Goal: Transaction & Acquisition: Subscribe to service/newsletter

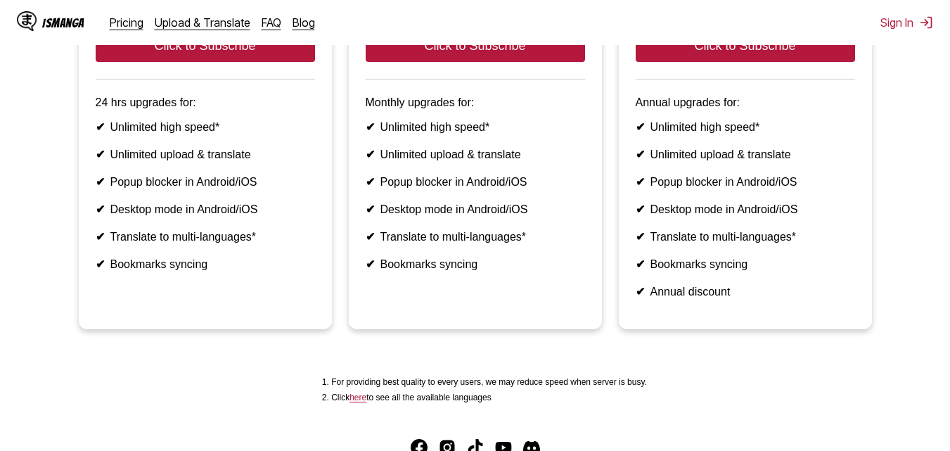
scroll to position [328, 0]
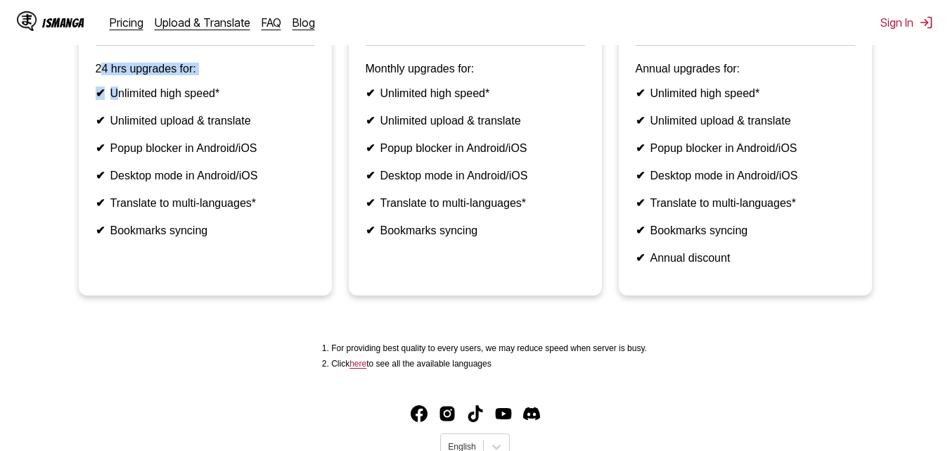
drag, startPoint x: 102, startPoint y: 90, endPoint x: 127, endPoint y: 102, distance: 28.0
click at [121, 98] on article "Pay for One Day Non-recurring billing $1.49 / day Click to Subscribe 24 hrs upg…" at bounding box center [205, 77] width 253 height 436
click at [132, 100] on li "✔ Unlimited high speed*" at bounding box center [205, 92] width 219 height 13
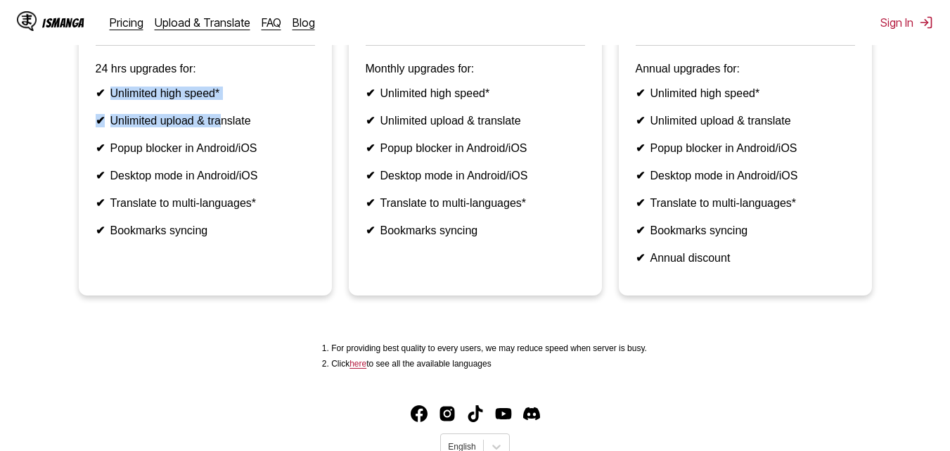
drag, startPoint x: 105, startPoint y: 116, endPoint x: 248, endPoint y: 132, distance: 143.0
click at [234, 129] on ul "✔ Unlimited high speed* ✔ Unlimited upload & translate ✔ Popup blocker in Andro…" at bounding box center [205, 161] width 219 height 150
click at [250, 127] on li "✔ Unlimited upload & translate" at bounding box center [205, 120] width 219 height 13
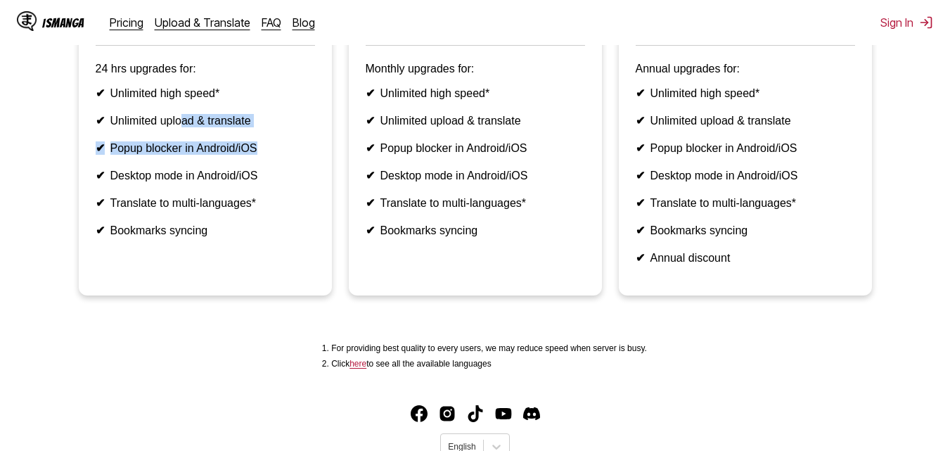
drag, startPoint x: 275, startPoint y: 151, endPoint x: 176, endPoint y: 153, distance: 99.2
click at [179, 150] on ul "✔ Unlimited high speed* ✔ Unlimited upload & translate ✔ Popup blocker in Andro…" at bounding box center [205, 161] width 219 height 150
click at [141, 155] on li "✔ Popup blocker in Android/iOS" at bounding box center [205, 147] width 219 height 13
drag, startPoint x: 106, startPoint y: 164, endPoint x: 139, endPoint y: 176, distance: 35.1
click at [139, 155] on li "✔ Popup blocker in Android/iOS" at bounding box center [205, 147] width 219 height 13
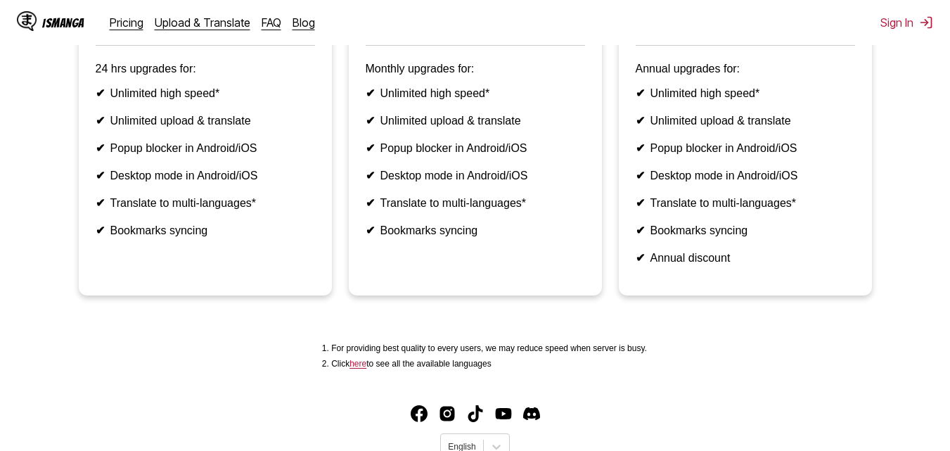
click at [115, 182] on li "✔ Desktop mode in Android/iOS" at bounding box center [205, 175] width 219 height 13
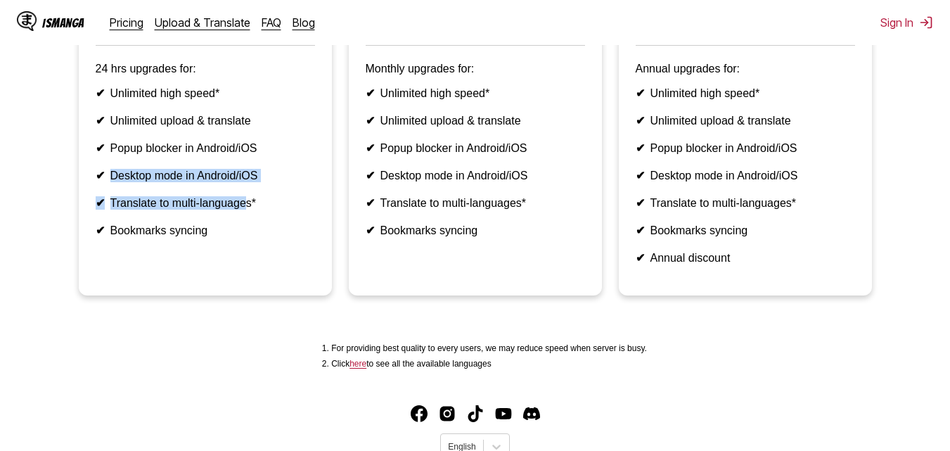
drag, startPoint x: 125, startPoint y: 202, endPoint x: 266, endPoint y: 231, distance: 143.6
click at [265, 231] on ul "✔ Unlimited high speed* ✔ Unlimited upload & translate ✔ Popup blocker in Andro…" at bounding box center [205, 161] width 219 height 150
click at [266, 210] on li "✔ Translate to multi-languages*" at bounding box center [205, 202] width 219 height 13
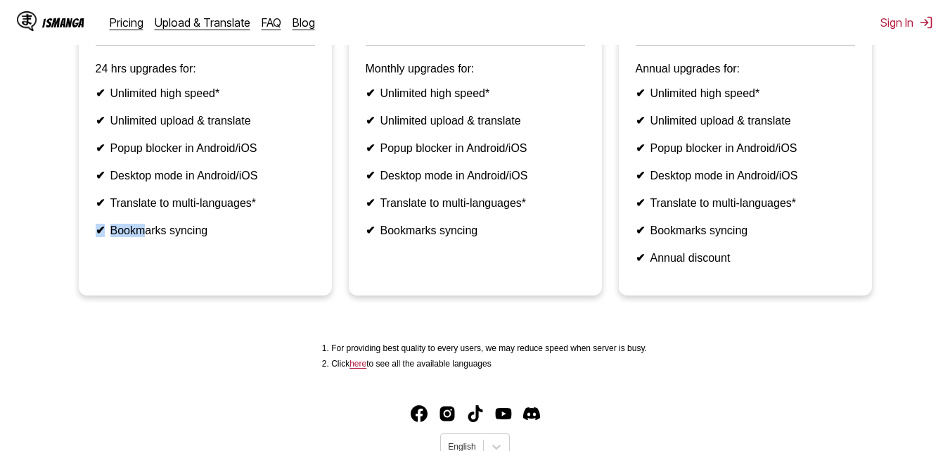
drag, startPoint x: 286, startPoint y: 231, endPoint x: 145, endPoint y: 255, distance: 143.3
click at [145, 237] on ul "✔ Unlimited high speed* ✔ Unlimited upload & translate ✔ Popup blocker in Andro…" at bounding box center [205, 161] width 219 height 150
click at [146, 237] on li "✔ Bookmarks syncing" at bounding box center [205, 230] width 219 height 13
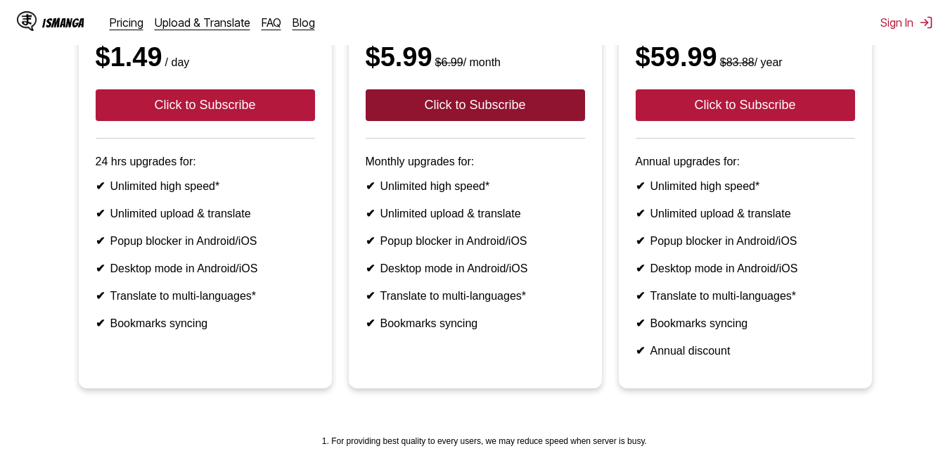
scroll to position [94, 0]
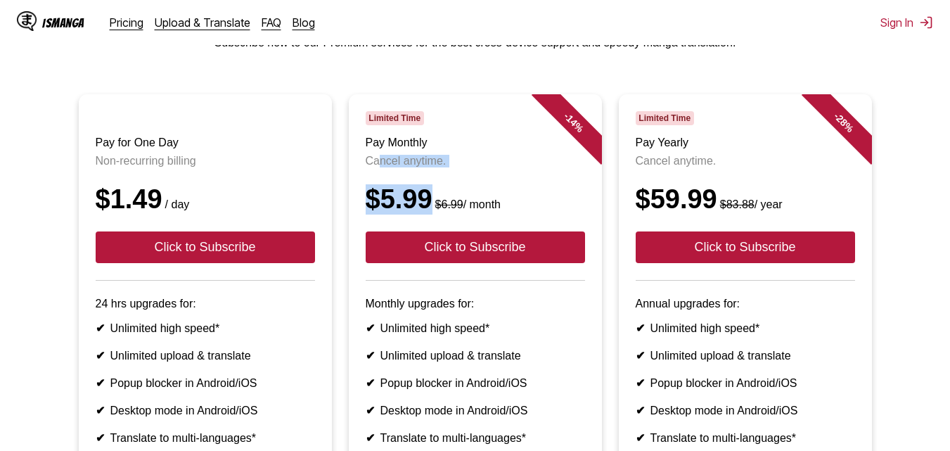
drag, startPoint x: 436, startPoint y: 179, endPoint x: 378, endPoint y: 170, distance: 59.1
click at [378, 170] on header "Limited Time Pay Monthly Cancel anytime. $5.99 $6.99 / month Click to Subscribe" at bounding box center [475, 195] width 219 height 169
click at [377, 167] on p "Cancel anytime." at bounding box center [475, 161] width 219 height 13
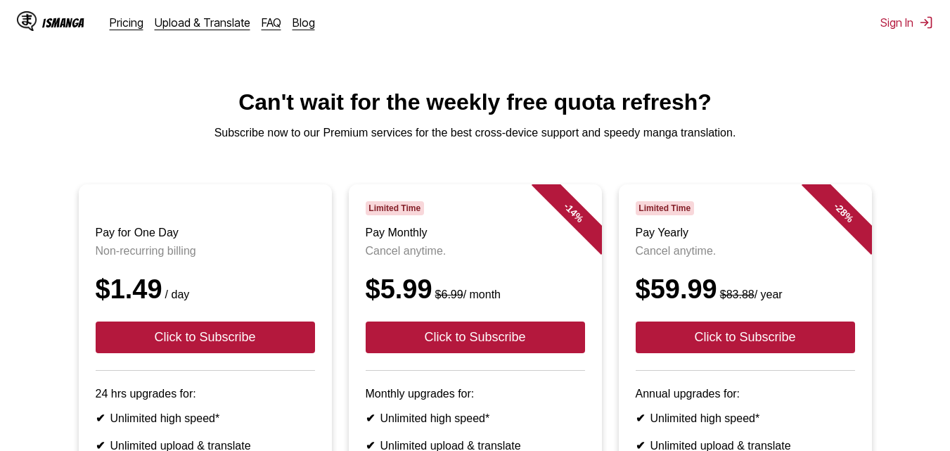
scroll to position [0, 0]
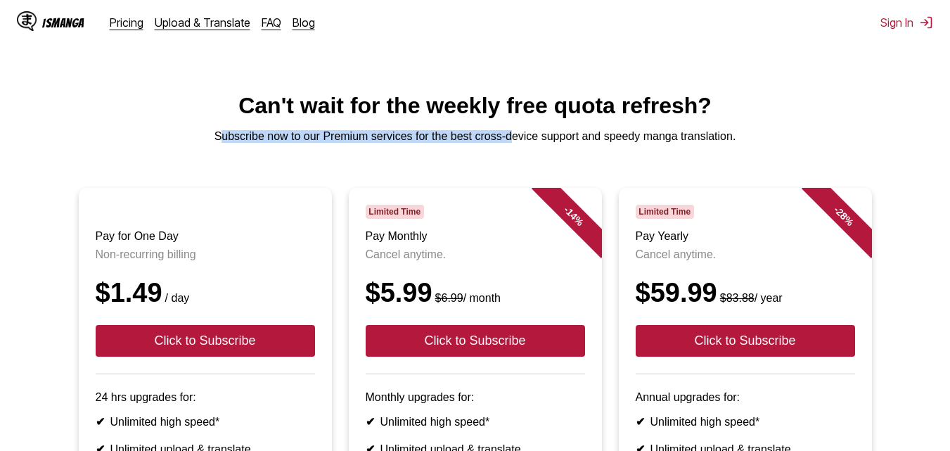
drag, startPoint x: 221, startPoint y: 141, endPoint x: 595, endPoint y: 136, distance: 373.4
click at [565, 143] on p "Subscribe now to our Premium services for the best cross-device support and spe…" at bounding box center [474, 136] width 927 height 13
click at [631, 134] on main "Can't wait for the weekly free quota refresh? Subscribe now to our Premium serv…" at bounding box center [475, 399] width 950 height 612
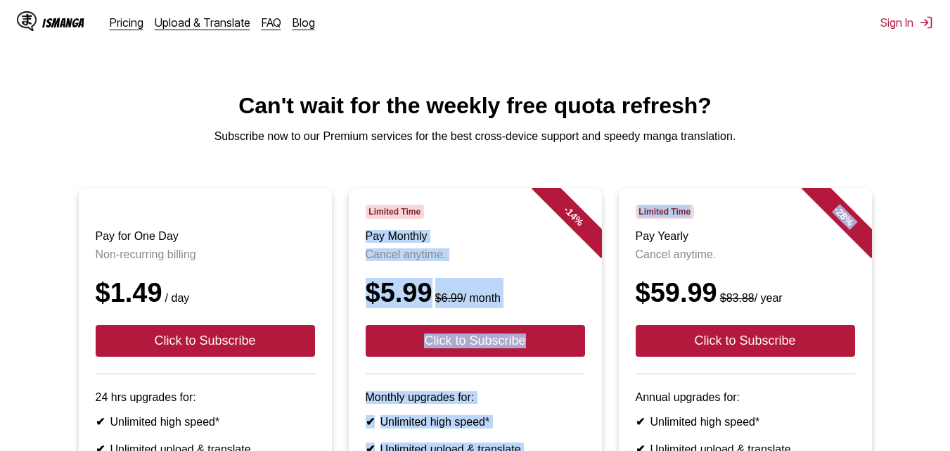
drag, startPoint x: 616, startPoint y: 157, endPoint x: 330, endPoint y: 110, distance: 289.9
click at [393, 126] on main "Can't wait for the weekly free quota refresh? Subscribe now to our Premium serv…" at bounding box center [475, 399] width 950 height 612
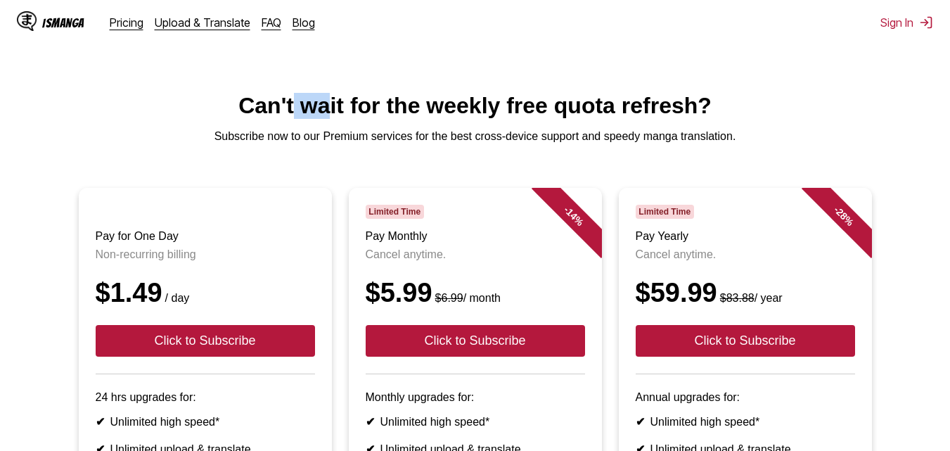
drag, startPoint x: 330, startPoint y: 110, endPoint x: 293, endPoint y: 118, distance: 38.1
click at [293, 118] on h1 "Can't wait for the weekly free quota refresh?" at bounding box center [474, 106] width 927 height 26
click at [255, 127] on main "Can't wait for the weekly free quota refresh? Subscribe now to our Premium serv…" at bounding box center [475, 399] width 950 height 612
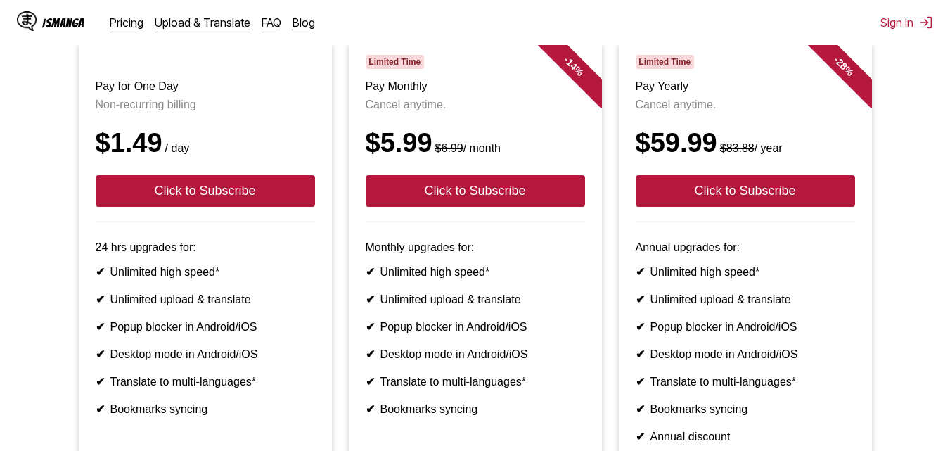
scroll to position [188, 0]
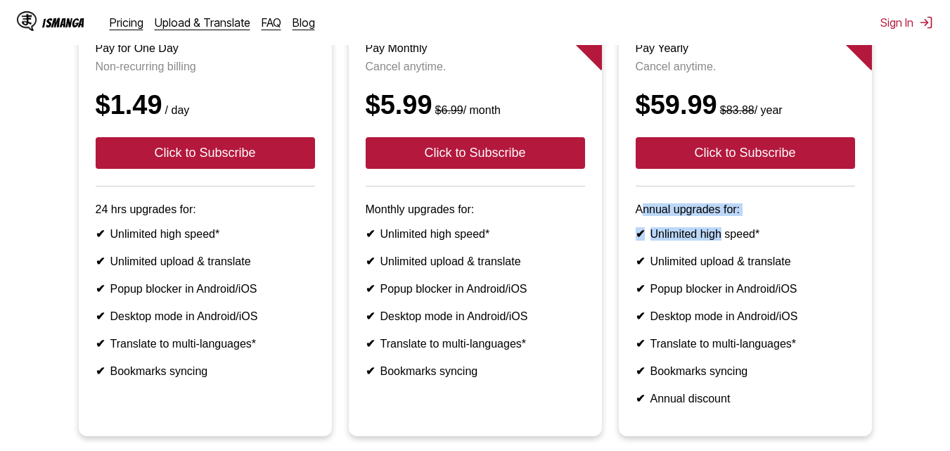
drag, startPoint x: 641, startPoint y: 223, endPoint x: 757, endPoint y: 258, distance: 121.2
click at [745, 252] on article "- 28 % Limited Time Pay Yearly Cancel anytime. $59.99 $83.88 / year Click to Su…" at bounding box center [745, 218] width 253 height 436
drag, startPoint x: 757, startPoint y: 258, endPoint x: 789, endPoint y: 260, distance: 31.7
click at [758, 240] on li "✔ Unlimited high speed*" at bounding box center [745, 233] width 219 height 13
drag, startPoint x: 789, startPoint y: 260, endPoint x: 676, endPoint y: 281, distance: 114.5
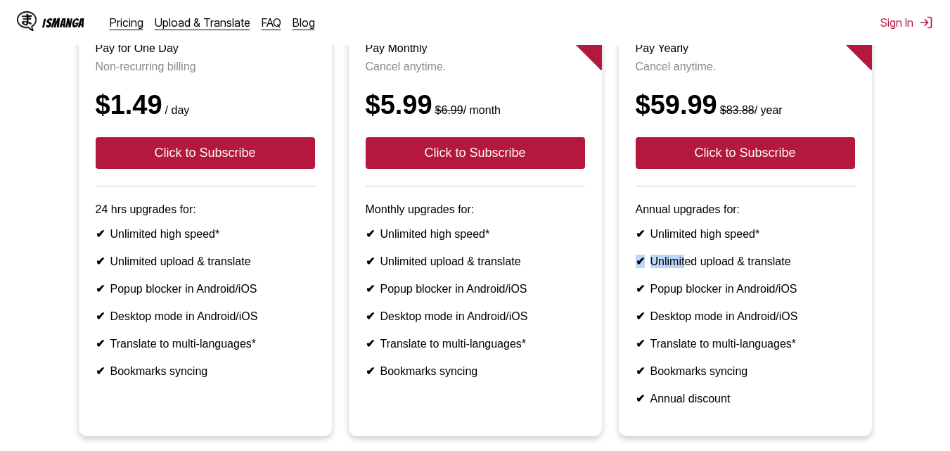
click at [676, 281] on ul "✔ Unlimited high speed* ✔ Unlimited upload & translate ✔ Popup blocker in Andro…" at bounding box center [745, 316] width 219 height 178
click at [738, 268] on li "✔ Unlimited upload & translate" at bounding box center [745, 261] width 219 height 13
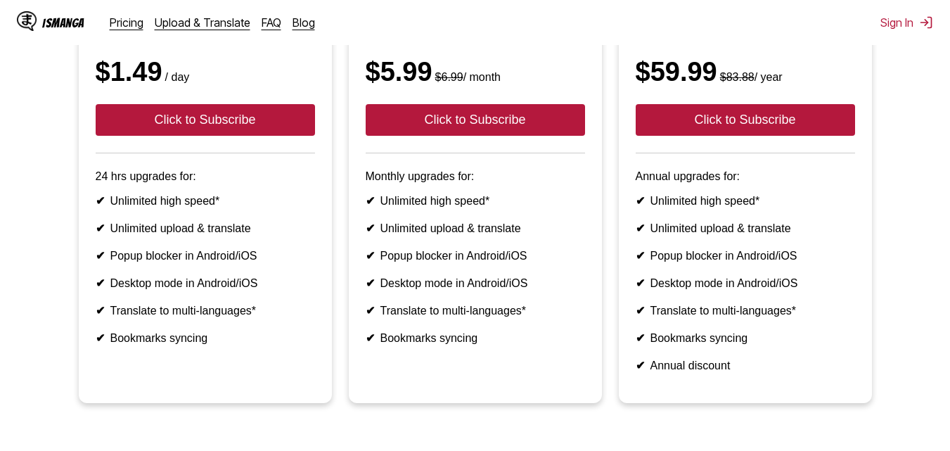
scroll to position [234, 0]
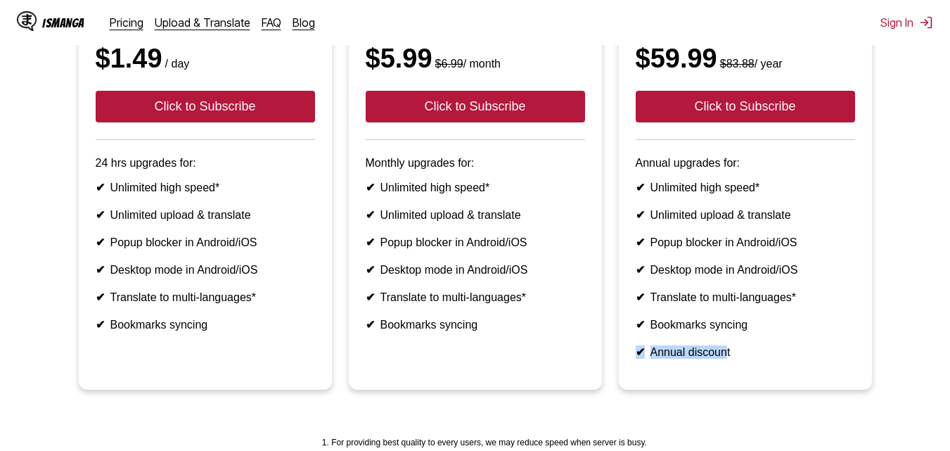
drag, startPoint x: 698, startPoint y: 385, endPoint x: 635, endPoint y: 378, distance: 63.6
click at [636, 359] on li "✔ Annual discount" at bounding box center [745, 351] width 219 height 13
click at [650, 359] on li "✔ Annual discount" at bounding box center [745, 351] width 219 height 13
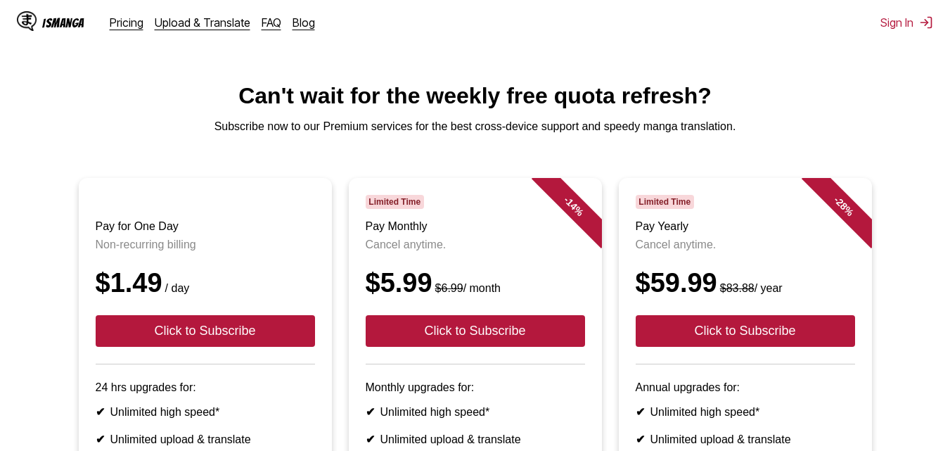
scroll to position [0, 0]
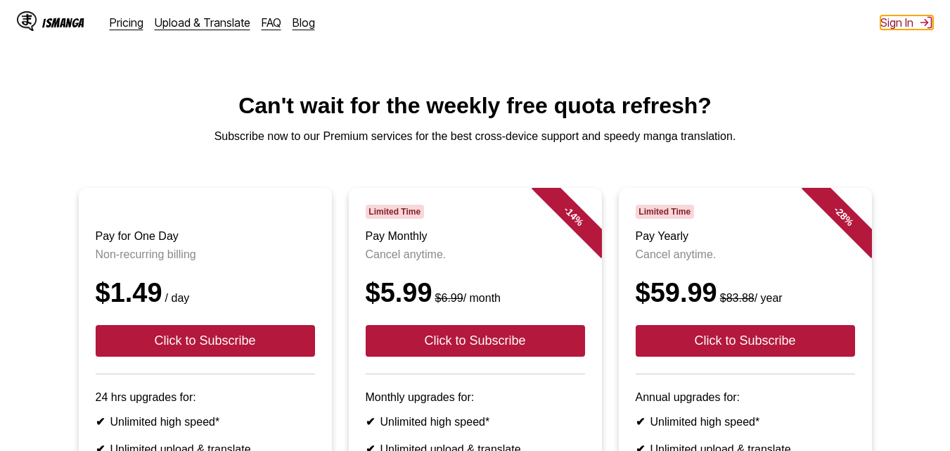
click at [923, 20] on img at bounding box center [926, 22] width 14 height 14
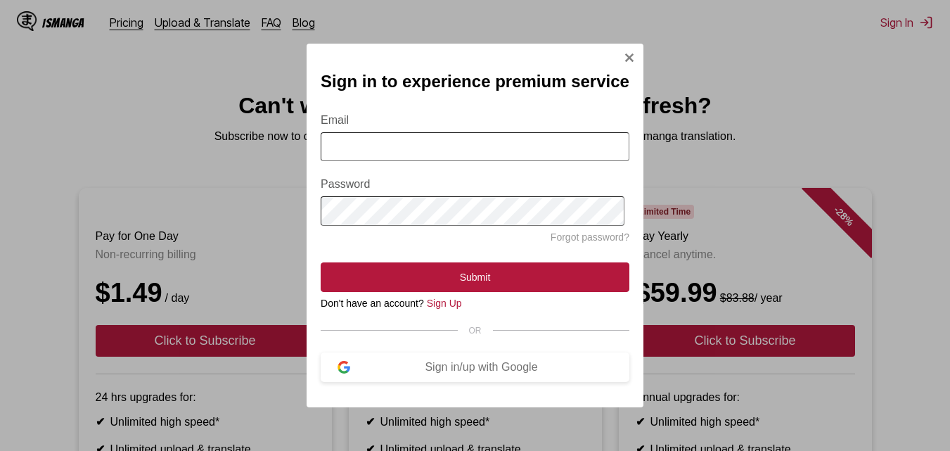
click at [495, 141] on input "Email" at bounding box center [475, 146] width 309 height 29
type input "**********"
click at [452, 307] on link "Sign Up" at bounding box center [444, 302] width 35 height 11
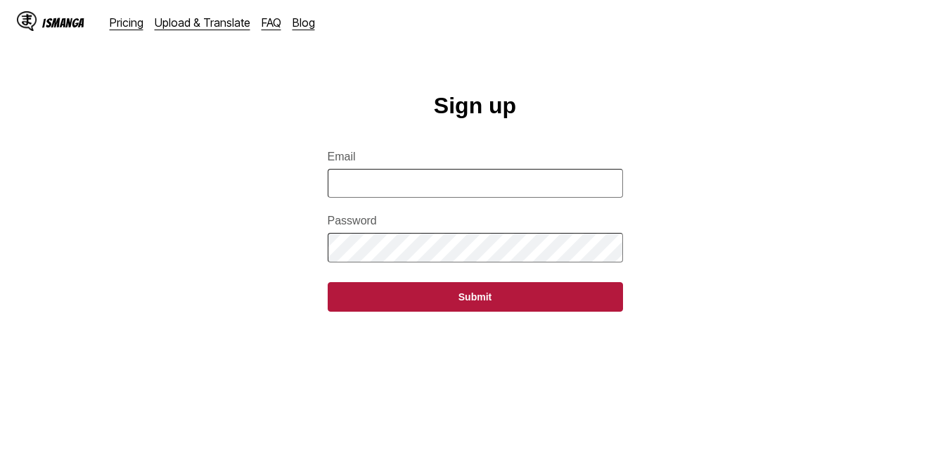
click at [534, 189] on input "Email" at bounding box center [475, 183] width 295 height 29
type input "**********"
click at [478, 275] on form "**********" at bounding box center [475, 223] width 295 height 178
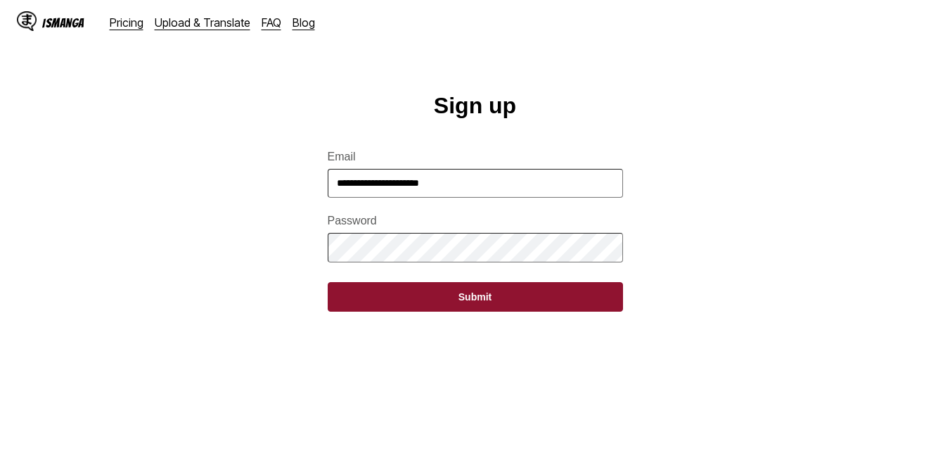
click at [473, 309] on button "Submit" at bounding box center [475, 297] width 295 height 30
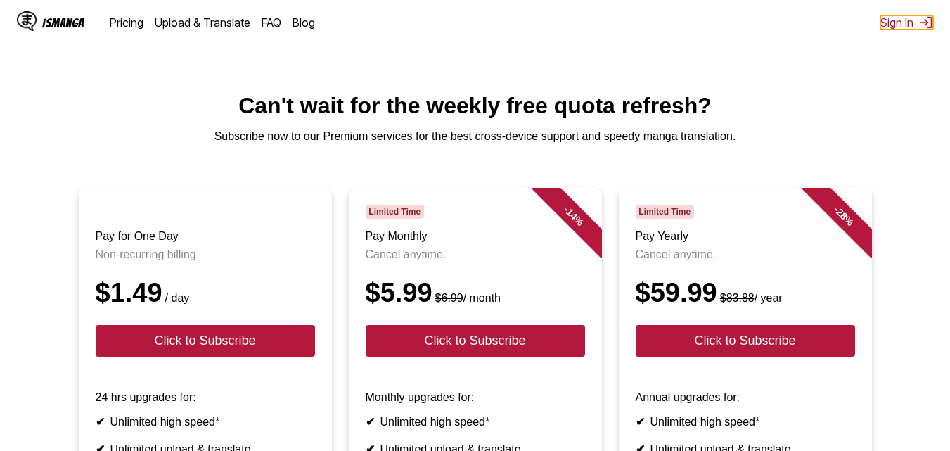
click at [923, 25] on img at bounding box center [926, 22] width 14 height 14
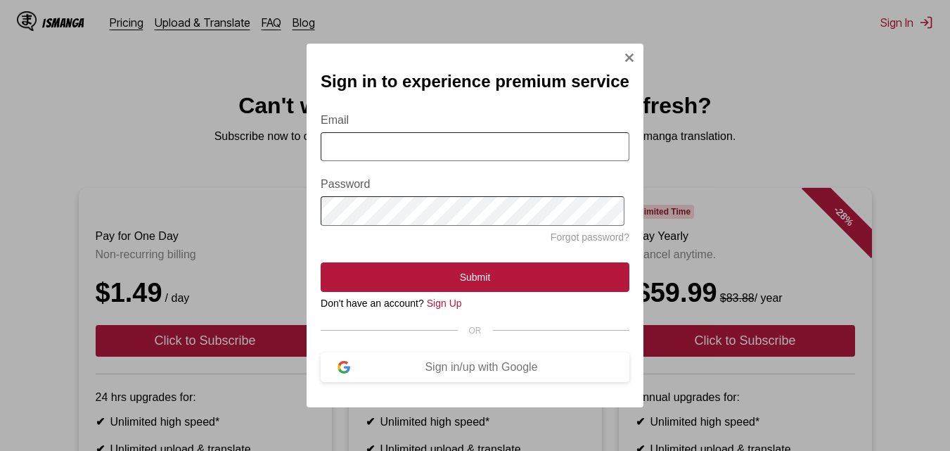
click at [529, 155] on input "Email" at bounding box center [475, 146] width 309 height 29
click at [489, 179] on label "Password" at bounding box center [475, 184] width 309 height 13
drag, startPoint x: 484, startPoint y: 143, endPoint x: 484, endPoint y: 155, distance: 12.0
click at [484, 143] on input "Email" at bounding box center [475, 146] width 309 height 29
type input "**********"
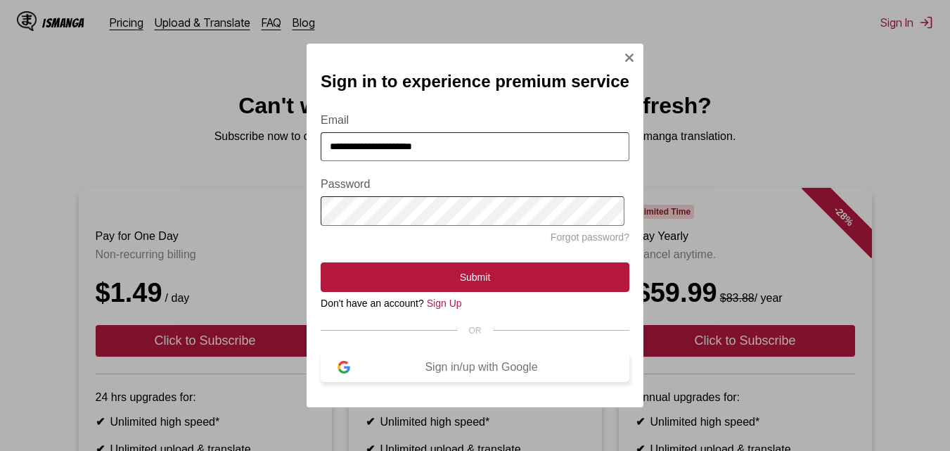
click at [465, 373] on div "Sign in/up with Google" at bounding box center [481, 367] width 262 height 13
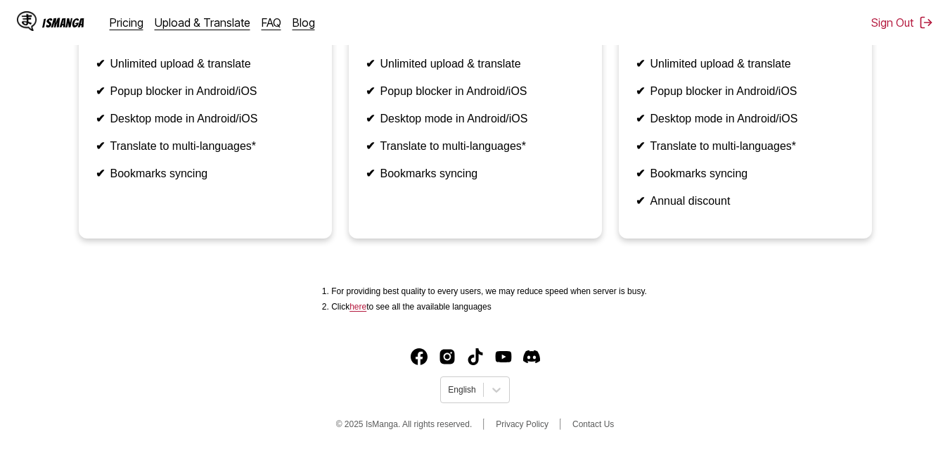
scroll to position [481, 0]
click at [491, 392] on icon at bounding box center [496, 390] width 14 height 14
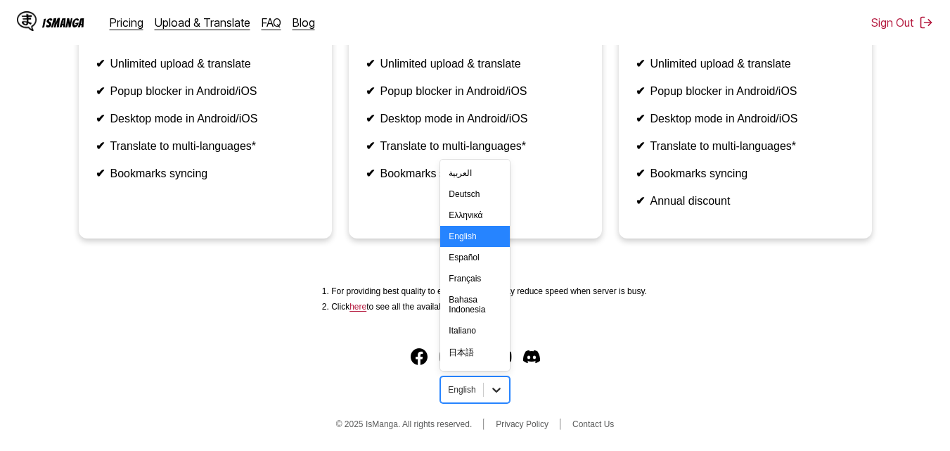
click at [491, 392] on icon at bounding box center [496, 390] width 14 height 14
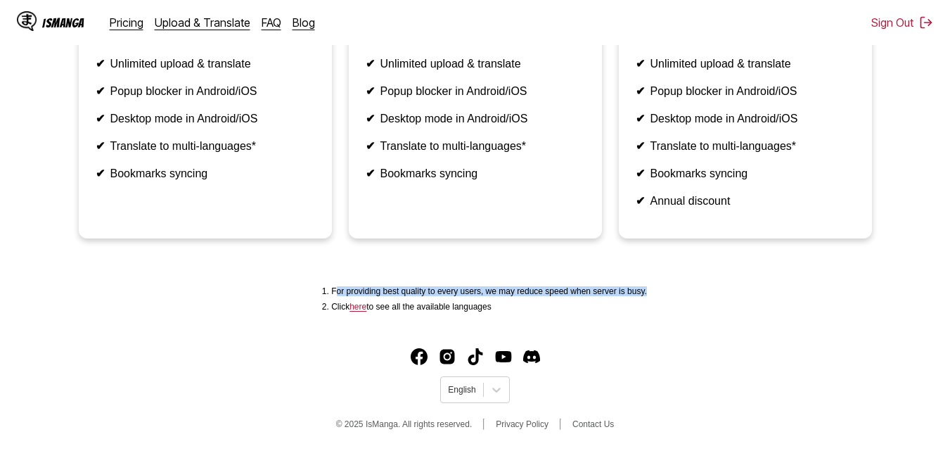
drag, startPoint x: 339, startPoint y: 290, endPoint x: 654, endPoint y: 288, distance: 315.0
click at [654, 288] on div "For providing best quality to every users, we may reduce speed when server is b…" at bounding box center [474, 299] width 927 height 42
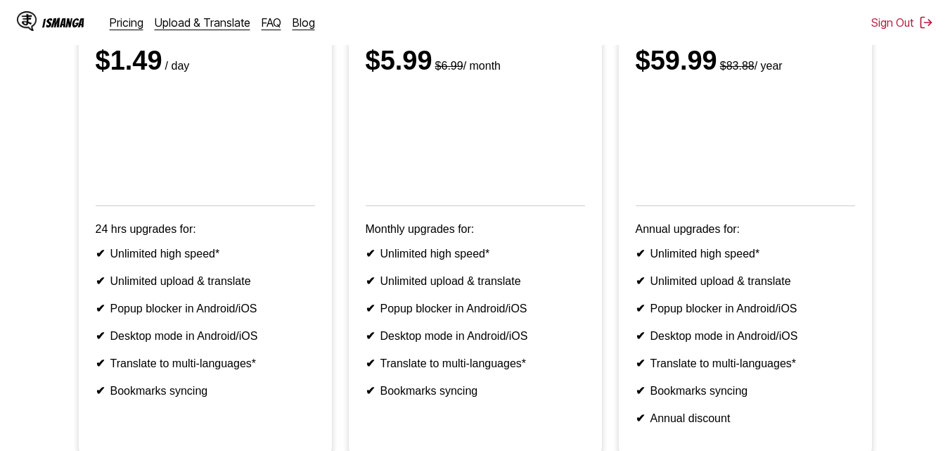
scroll to position [200, 0]
